Goal: Obtain resource: Obtain resource

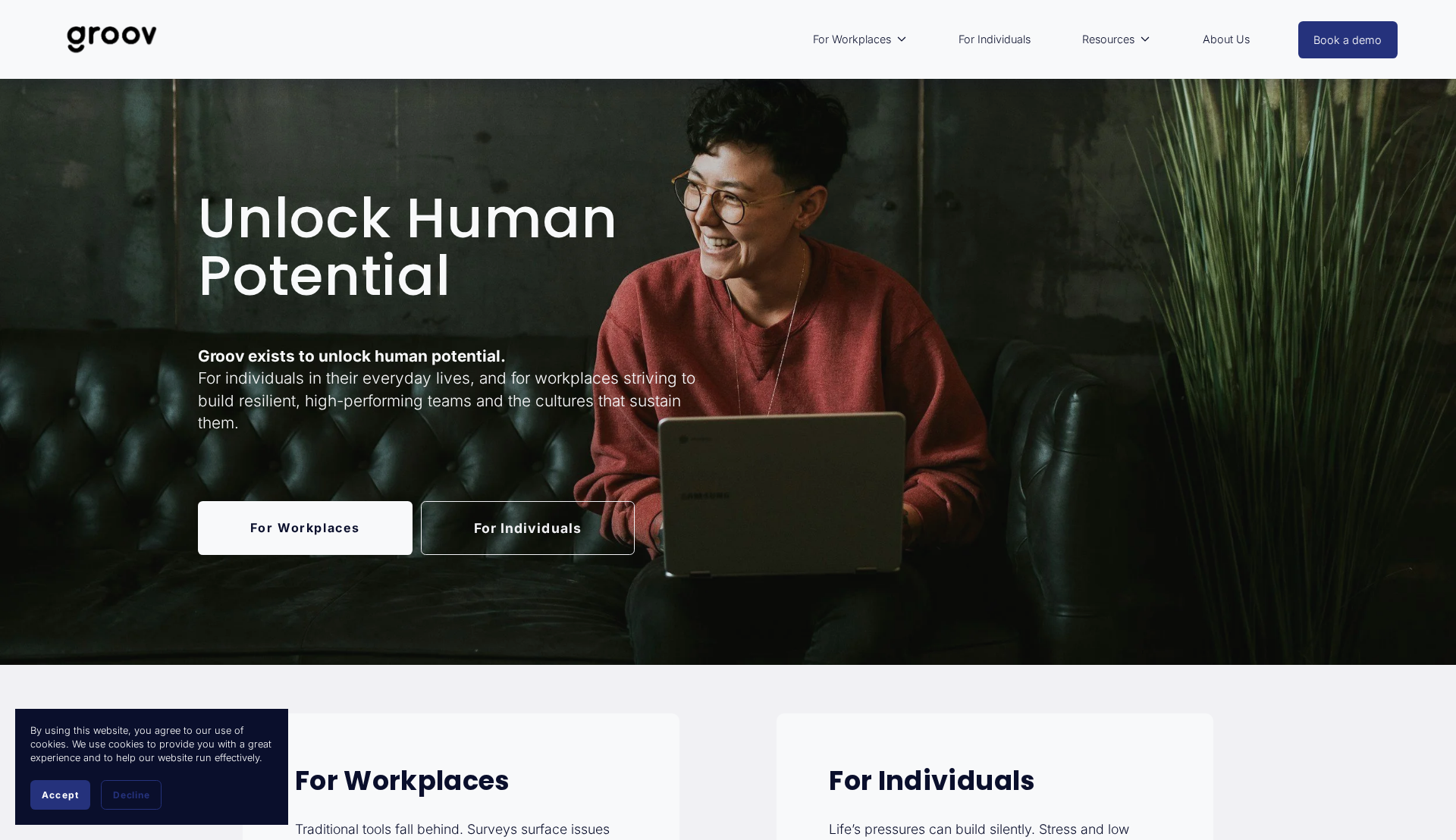
click at [526, 528] on link "For Individuals" at bounding box center [527, 528] width 214 height 54
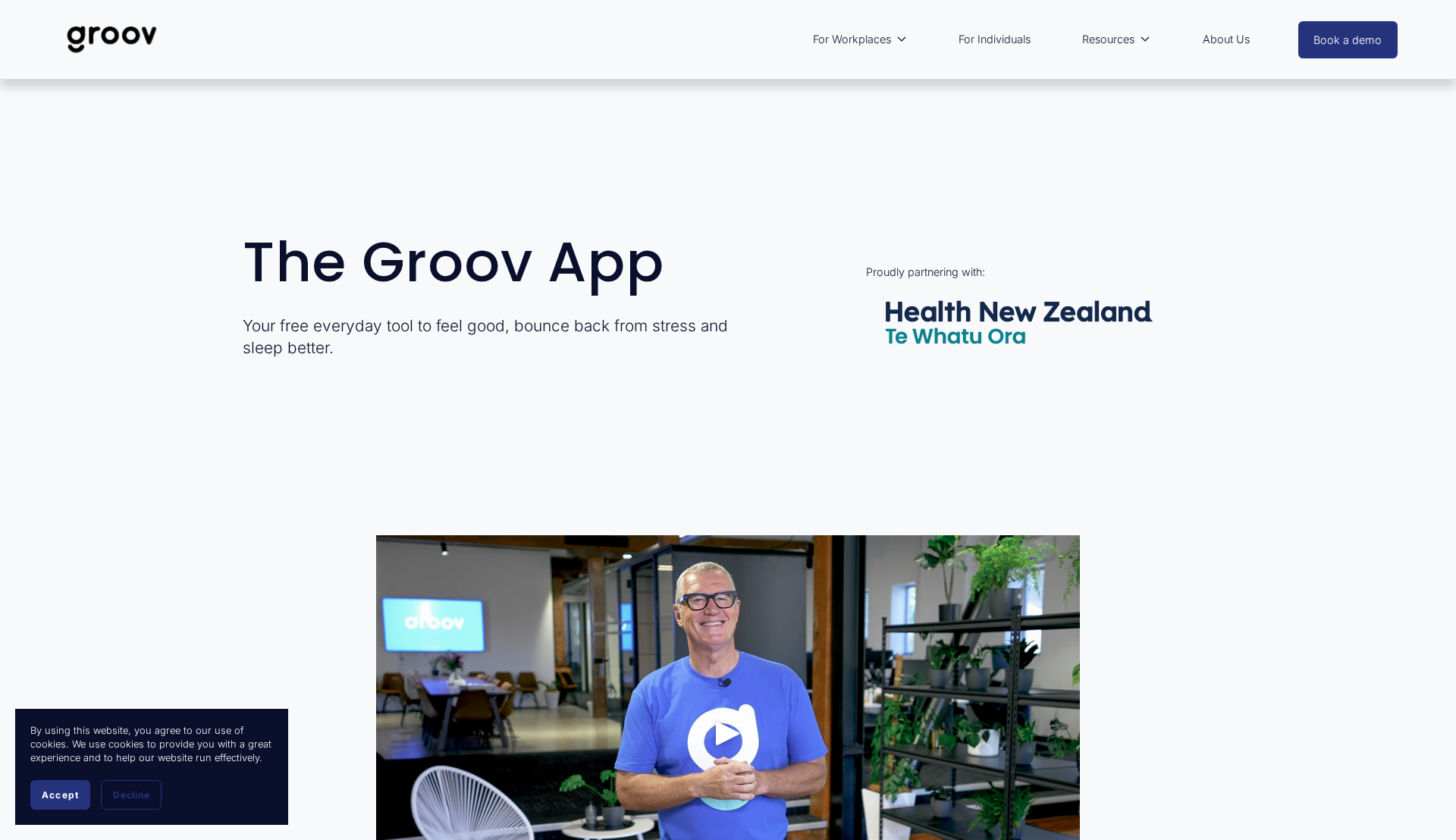
scroll to position [744, 0]
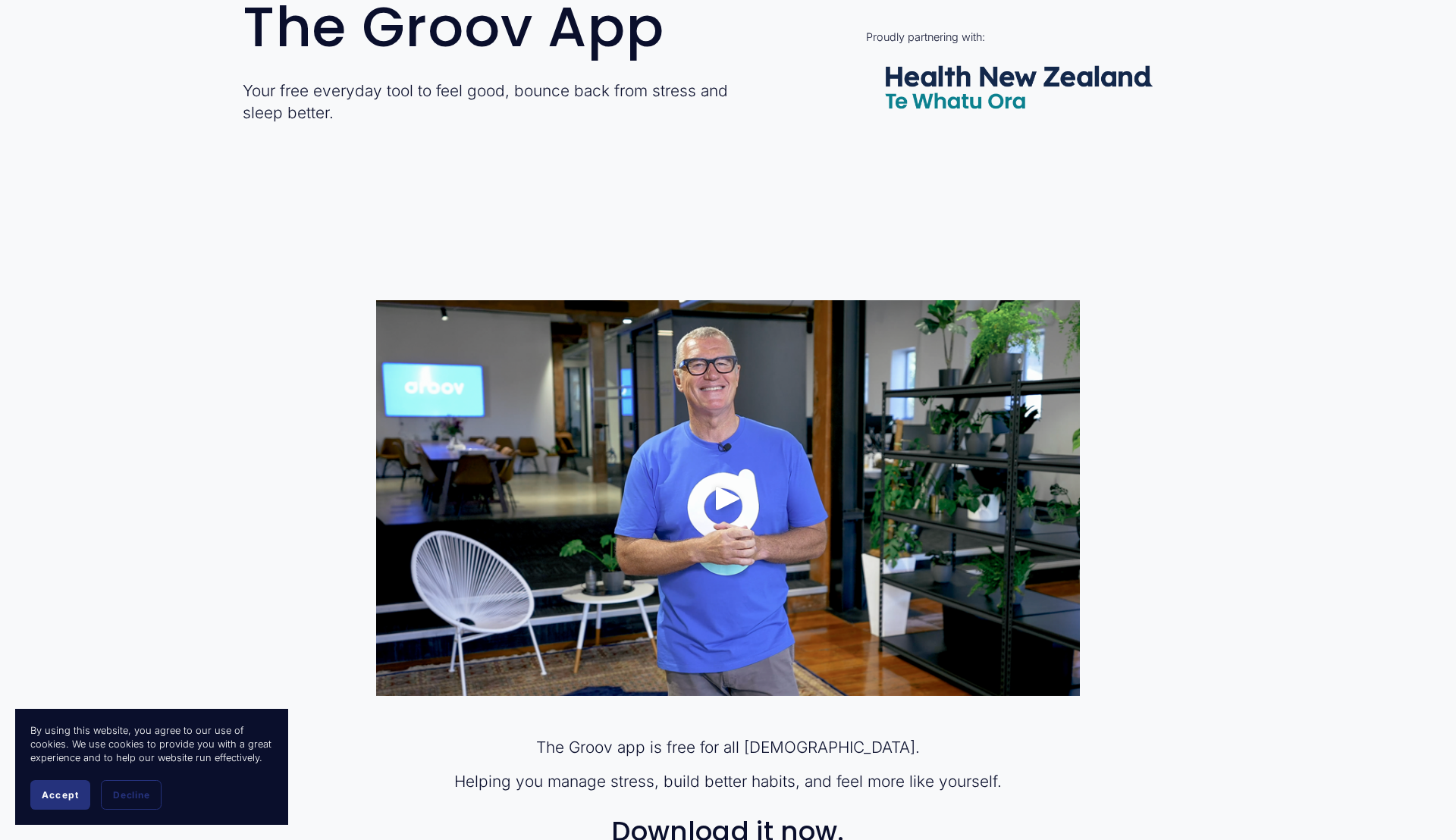
click at [719, 508] on div "Play" at bounding box center [728, 498] width 37 height 37
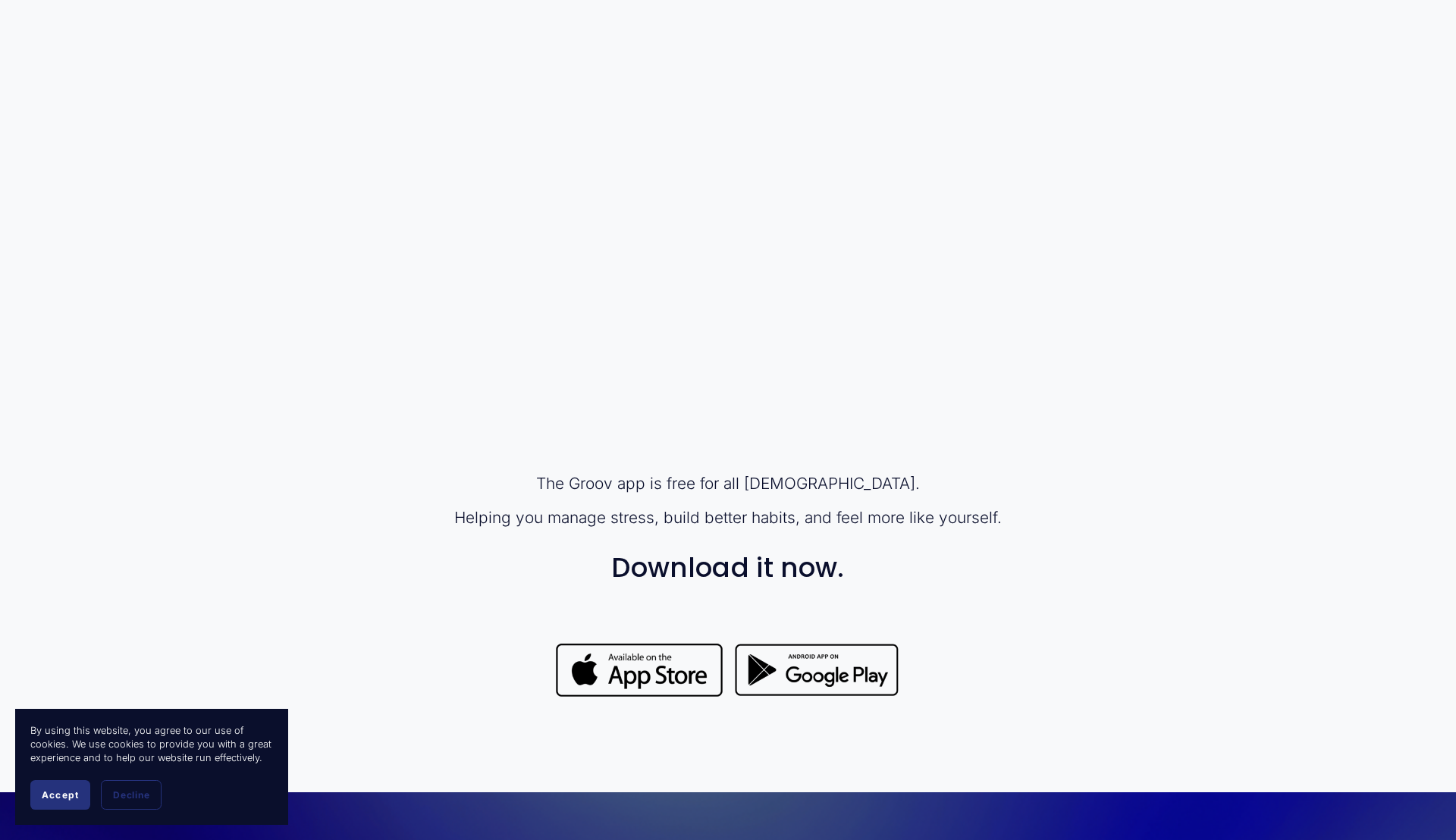
scroll to position [0, 0]
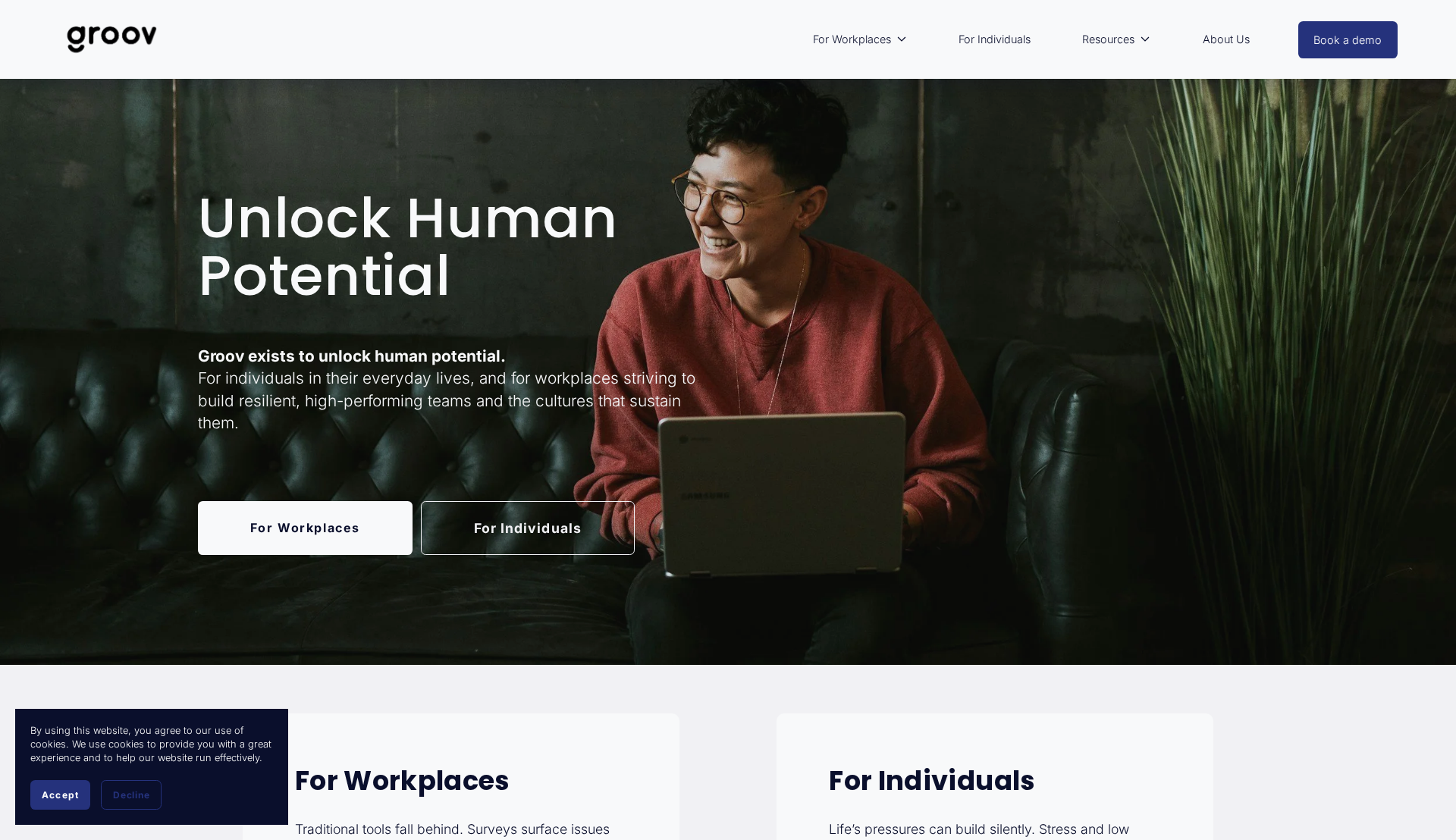
click at [504, 528] on link "For Individuals" at bounding box center [527, 528] width 214 height 54
